Goal: Task Accomplishment & Management: Use online tool/utility

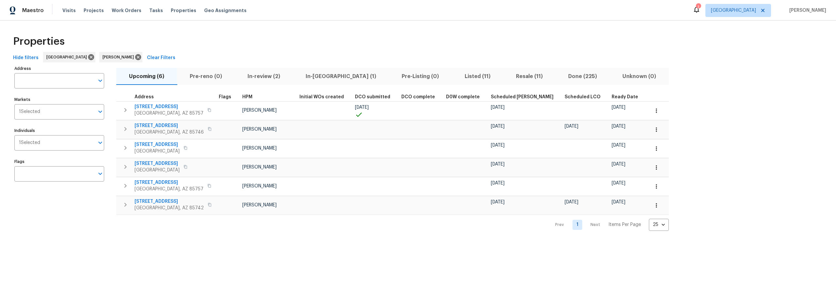
click at [411, 51] on div "Properties" at bounding box center [418, 41] width 816 height 21
click at [507, 75] on span "Resale (11)" at bounding box center [529, 76] width 44 height 9
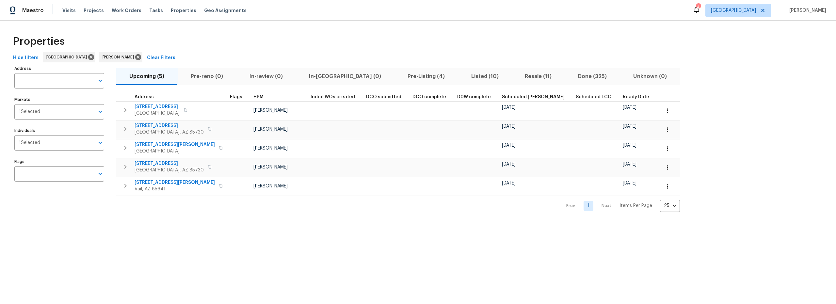
click at [399, 76] on span "Pre-Listing (4)" at bounding box center [427, 76] width 56 height 9
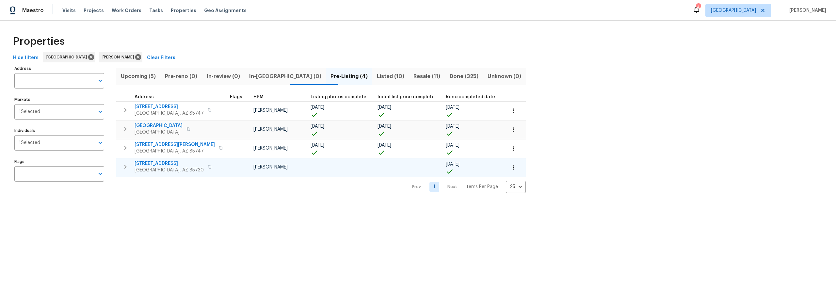
click at [166, 161] on span "3960 S Cedarwood Way" at bounding box center [169, 163] width 69 height 7
click at [127, 166] on icon "button" at bounding box center [126, 167] width 8 height 8
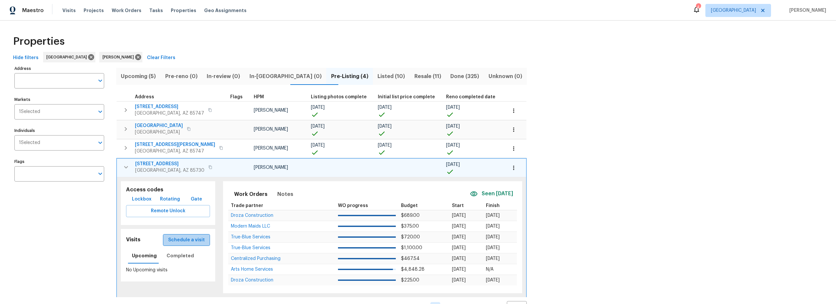
click at [189, 242] on span "Schedule a visit" at bounding box center [186, 240] width 37 height 8
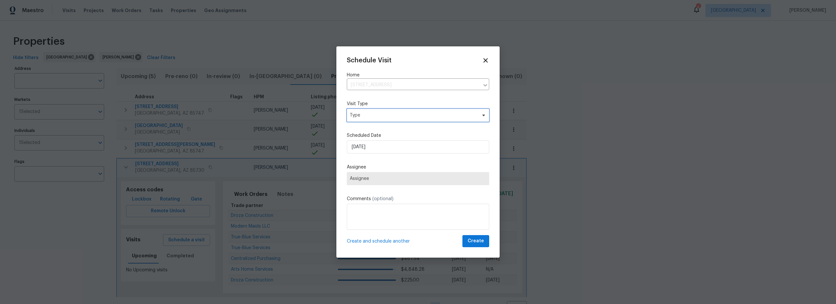
click at [386, 121] on div "Schedule Visit Home 3960 S Cedarwood Way, Tucson, AZ 85730 ​ Visit Type Type Sc…" at bounding box center [418, 152] width 142 height 190
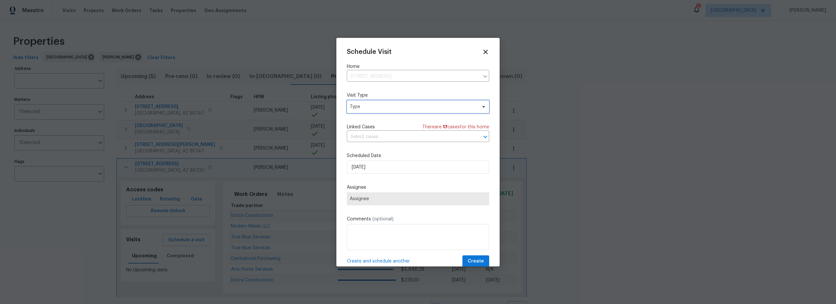
click at [376, 111] on span "Type" at bounding box center [418, 106] width 142 height 13
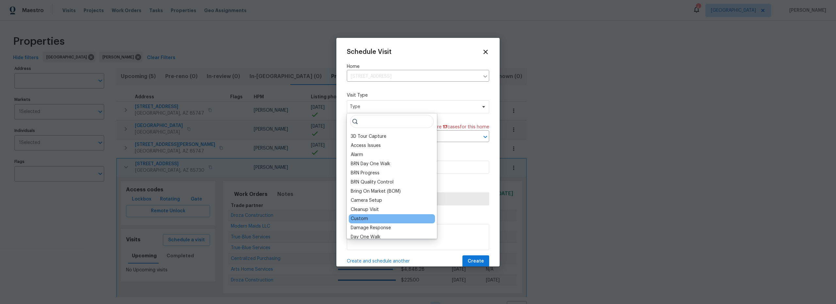
scroll to position [1, 0]
click at [362, 219] on div "Custom" at bounding box center [359, 218] width 17 height 7
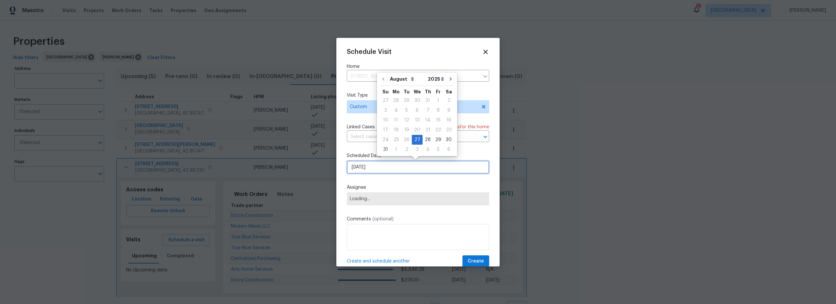
click at [388, 170] on input "8/27/2025" at bounding box center [418, 167] width 142 height 13
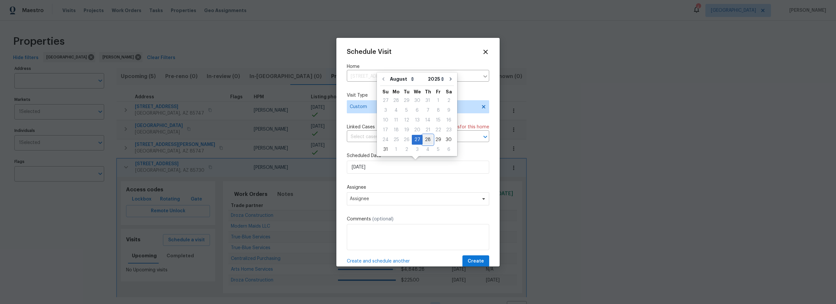
click at [425, 141] on div "28" at bounding box center [428, 139] width 10 height 9
type input "8/28/2025"
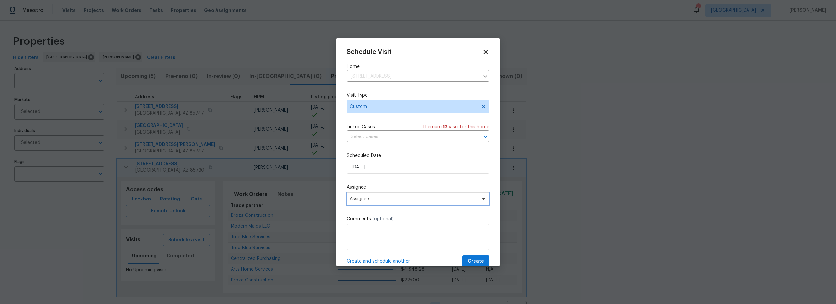
click at [385, 202] on span "Assignee" at bounding box center [418, 198] width 142 height 13
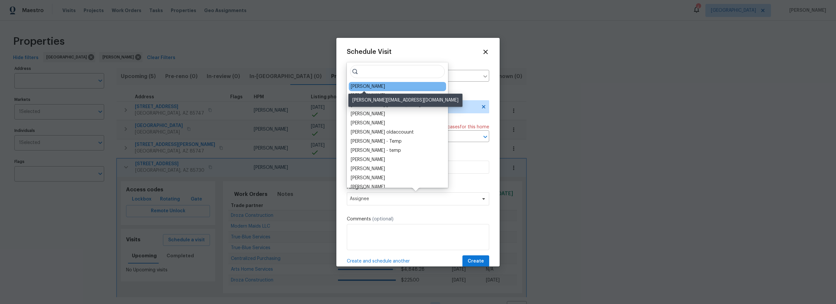
click at [375, 86] on div "[PERSON_NAME]" at bounding box center [368, 86] width 34 height 7
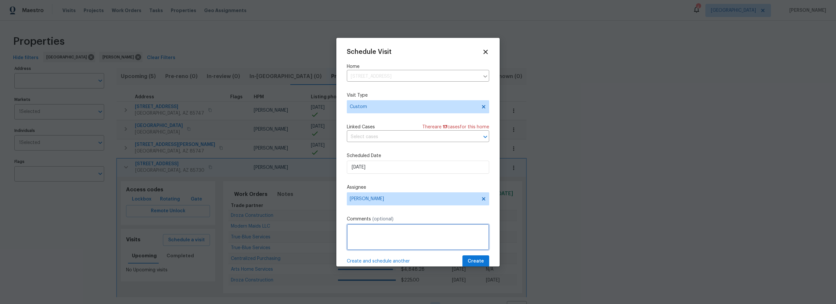
click at [385, 245] on textarea at bounding box center [418, 237] width 142 height 26
type textarea "nav ai video"
click at [477, 262] on span "Create" at bounding box center [476, 261] width 16 height 8
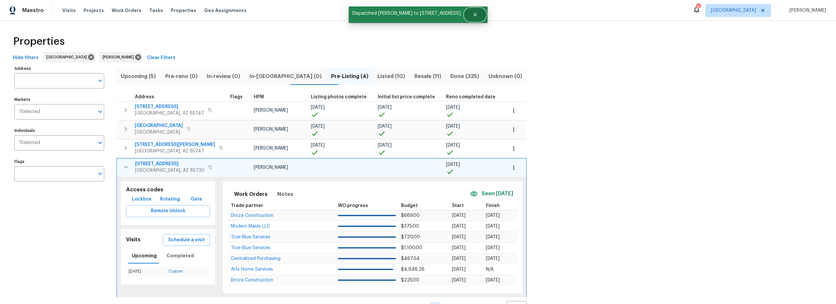
click at [478, 17] on button "Close" at bounding box center [476, 14] width 22 height 13
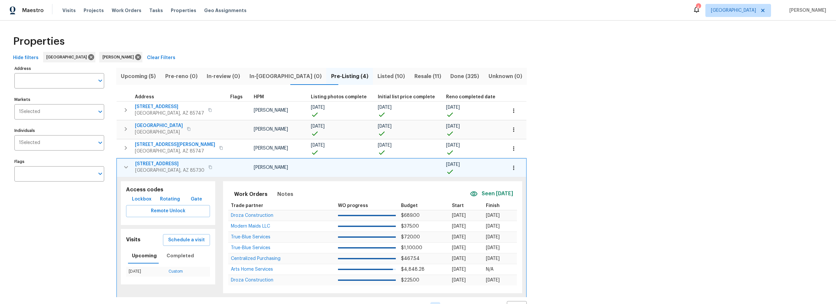
click at [158, 162] on span "3960 S Cedarwood Way" at bounding box center [169, 164] width 69 height 7
click at [414, 74] on span "Resale (11)" at bounding box center [428, 76] width 28 height 9
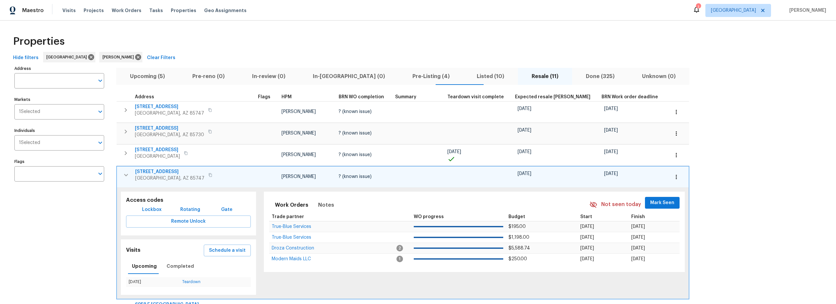
click at [123, 176] on icon "button" at bounding box center [126, 175] width 8 height 8
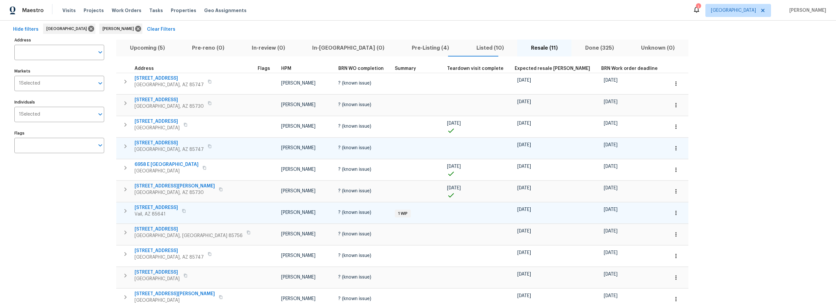
scroll to position [28, 0]
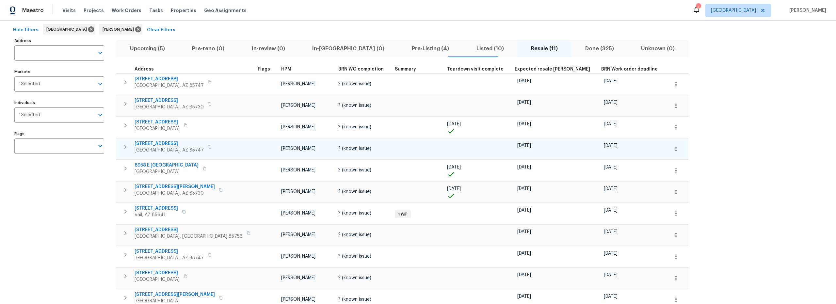
drag, startPoint x: 150, startPoint y: 48, endPoint x: 182, endPoint y: 53, distance: 32.1
click at [151, 48] on span "Upcoming (5)" at bounding box center [147, 48] width 55 height 9
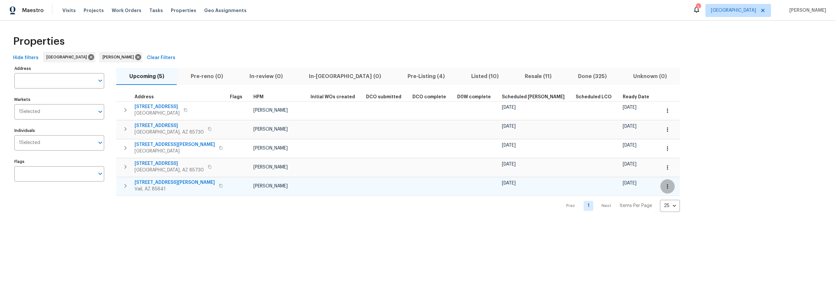
click at [665, 185] on icon "button" at bounding box center [668, 186] width 7 height 7
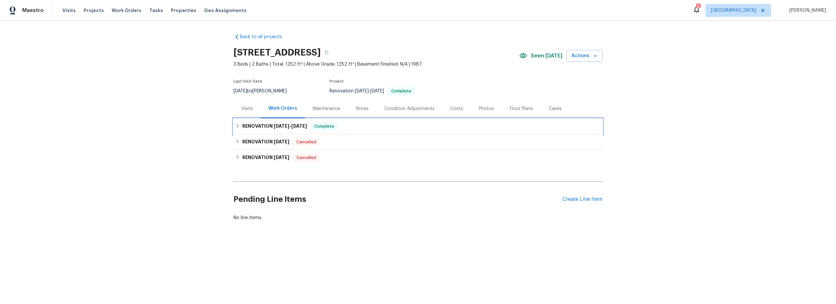
click at [253, 126] on h6 "RENOVATION 8/25/25 - 8/27/25" at bounding box center [274, 127] width 65 height 8
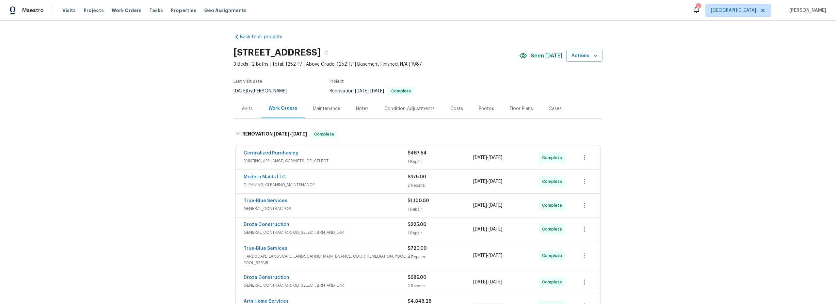
click at [451, 109] on div "Costs" at bounding box center [457, 109] width 13 height 7
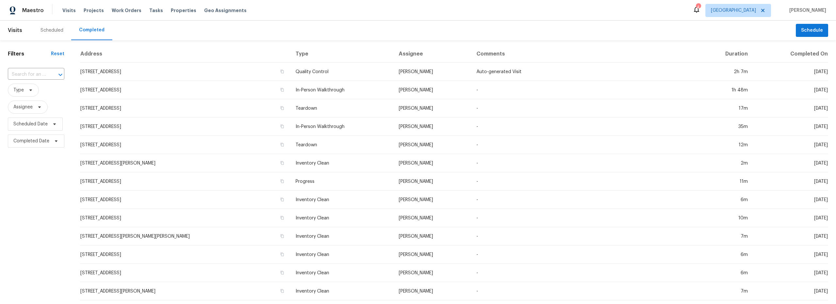
click at [57, 31] on div "Scheduled" at bounding box center [52, 30] width 23 height 7
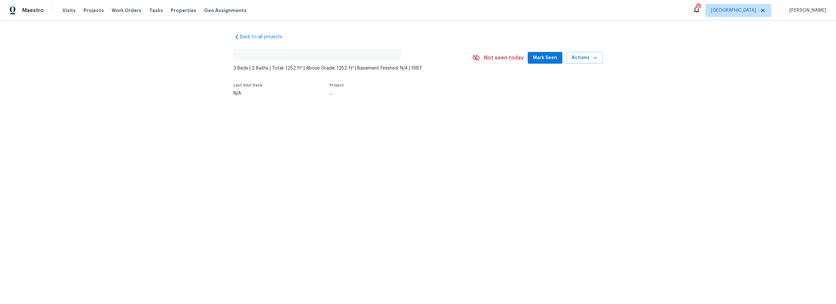
click at [701, 9] on div "4" at bounding box center [698, 7] width 5 height 7
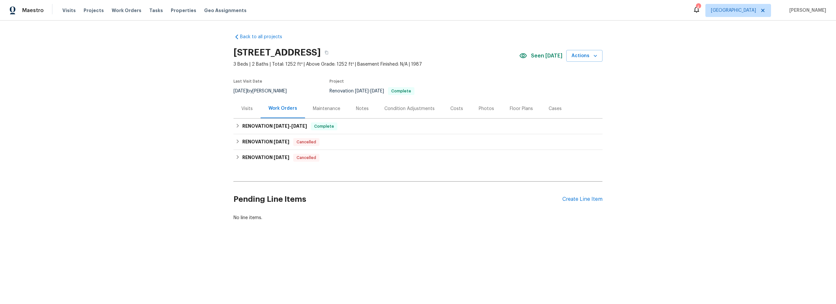
click at [701, 11] on icon at bounding box center [697, 10] width 8 height 8
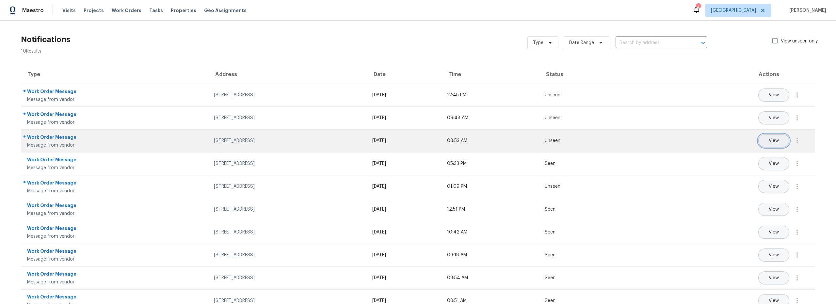
click at [765, 144] on button "View" at bounding box center [774, 140] width 31 height 13
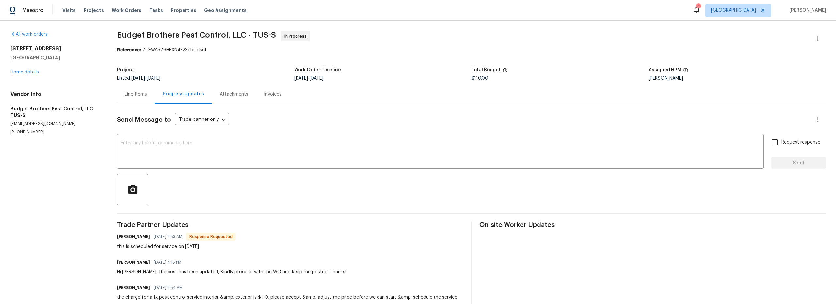
click at [701, 12] on icon at bounding box center [697, 10] width 8 height 8
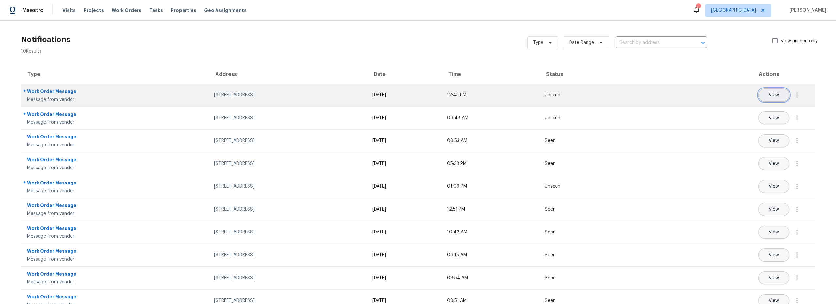
click at [768, 98] on button "View" at bounding box center [774, 95] width 31 height 13
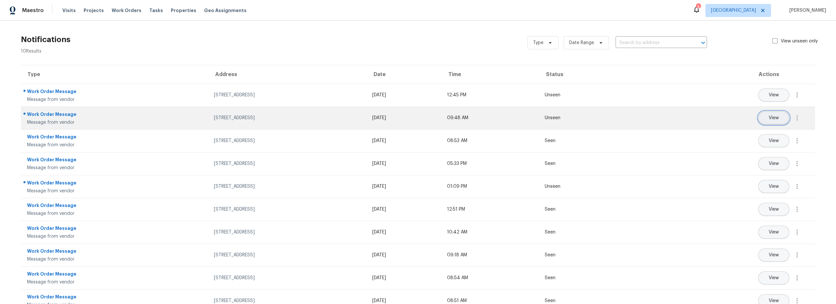
click at [764, 121] on button "View" at bounding box center [774, 117] width 31 height 13
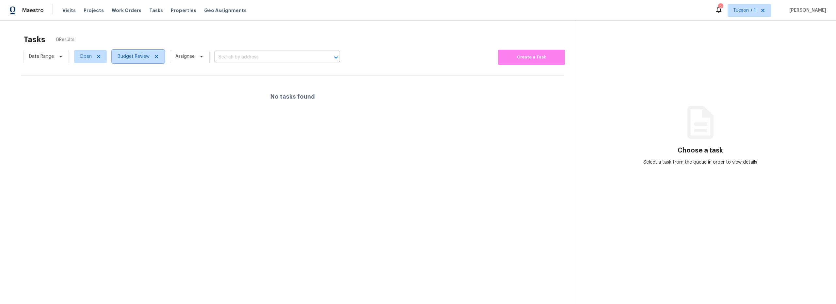
click at [150, 59] on span "Budget Review" at bounding box center [138, 56] width 53 height 13
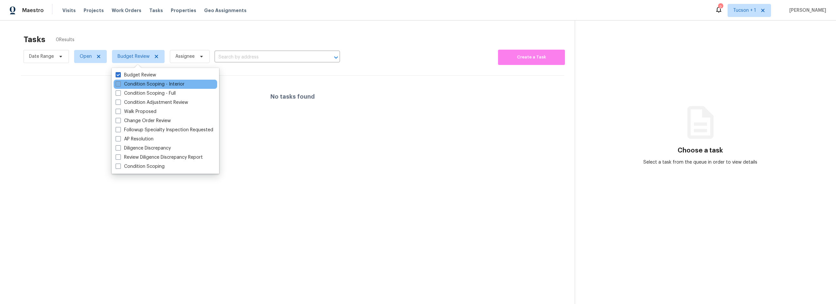
click at [151, 87] on label "Condition Scoping - Interior" at bounding box center [150, 84] width 69 height 7
click at [120, 85] on input "Condition Scoping - Interior" at bounding box center [118, 83] width 4 height 4
checkbox input "true"
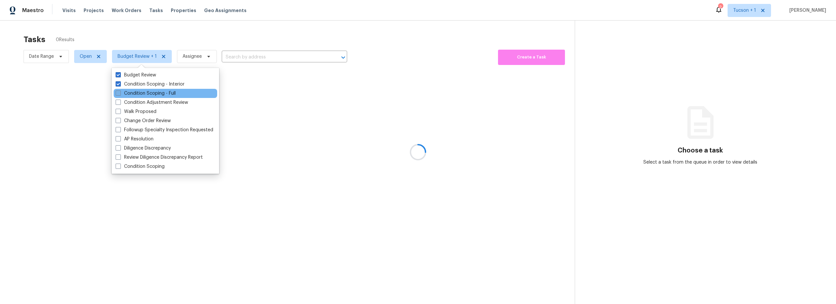
click at [147, 94] on label "Condition Scoping - Full" at bounding box center [146, 93] width 60 height 7
click at [120, 94] on input "Condition Scoping - Full" at bounding box center [118, 92] width 4 height 4
checkbox input "true"
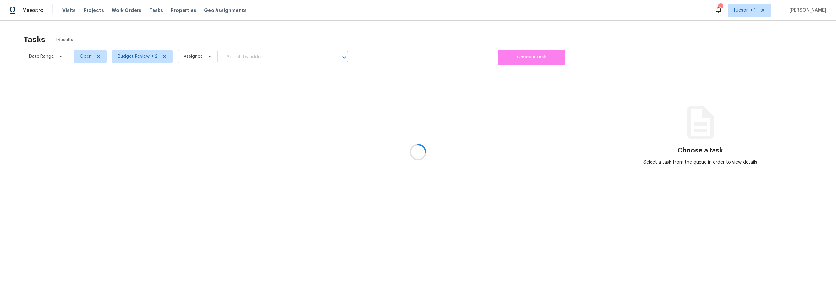
click at [256, 34] on div at bounding box center [418, 152] width 836 height 304
click at [148, 57] on span "Budget Review + 2" at bounding box center [138, 56] width 40 height 7
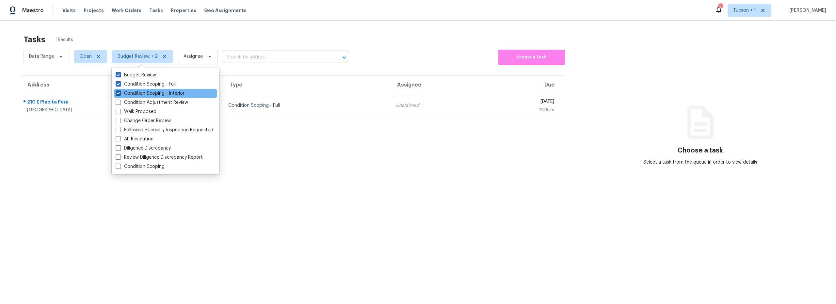
click at [144, 93] on label "Condition Scoping - Interior" at bounding box center [150, 93] width 69 height 7
click at [120, 93] on input "Condition Scoping - Interior" at bounding box center [118, 92] width 4 height 4
checkbox input "false"
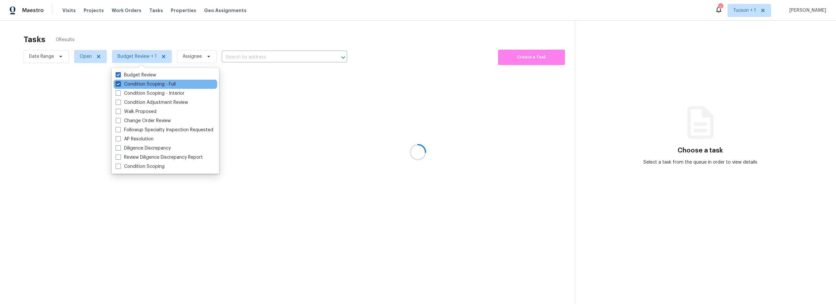
click at [143, 85] on label "Condition Scoping - Full" at bounding box center [146, 84] width 60 height 7
click at [120, 85] on input "Condition Scoping - Full" at bounding box center [118, 83] width 4 height 4
checkbox input "false"
click at [264, 134] on section "Tasks 0 Results Date Range Open Budget Review Assignee ​ Create a Task" at bounding box center [292, 178] width 565 height 294
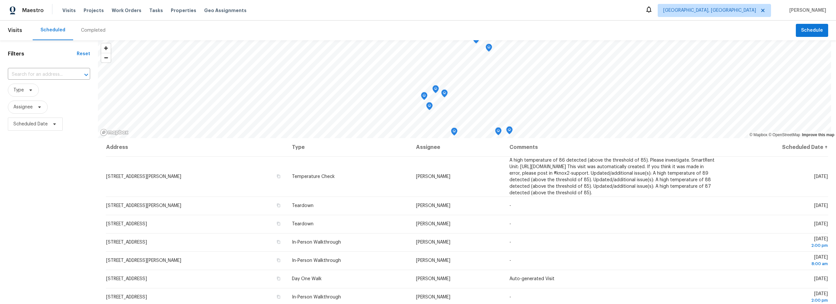
click at [93, 31] on div "Completed" at bounding box center [93, 30] width 25 height 7
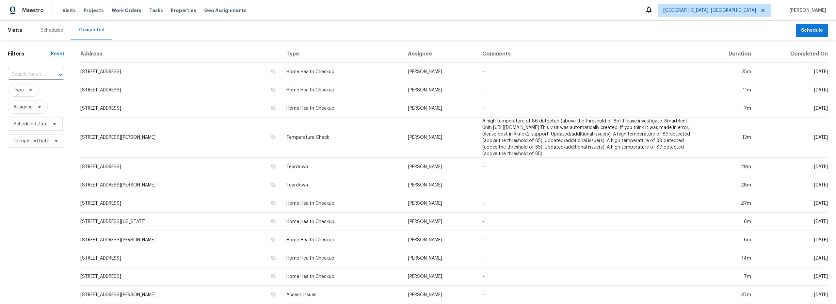
click at [55, 31] on div "Scheduled" at bounding box center [52, 30] width 23 height 7
